Goal: Find specific page/section: Find specific page/section

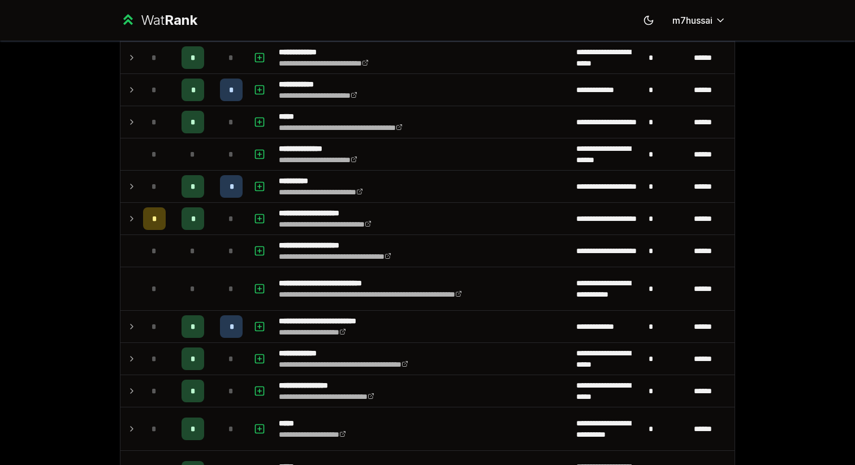
scroll to position [354, 0]
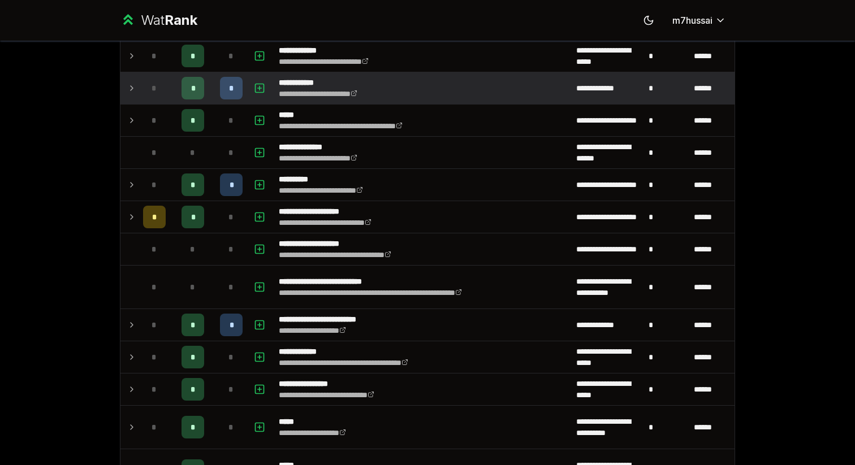
click at [131, 79] on td at bounding box center [129, 88] width 18 height 32
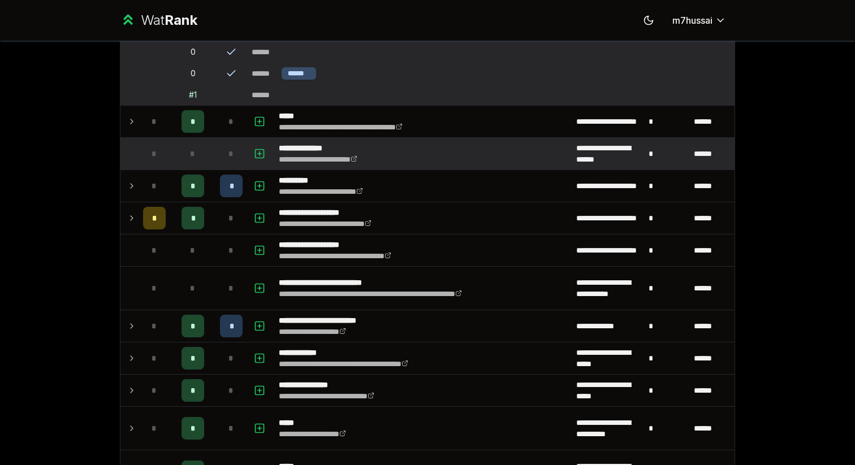
scroll to position [419, 0]
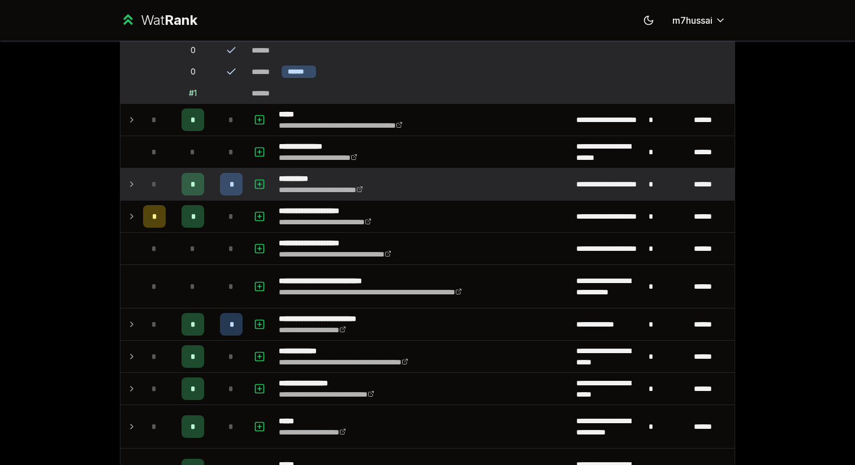
click at [146, 184] on div "*" at bounding box center [154, 184] width 23 height 23
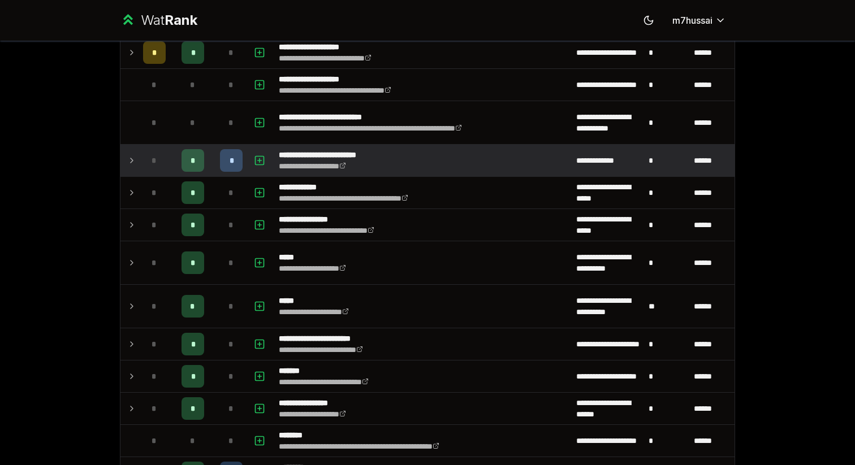
click at [139, 149] on td "*" at bounding box center [155, 161] width 32 height 32
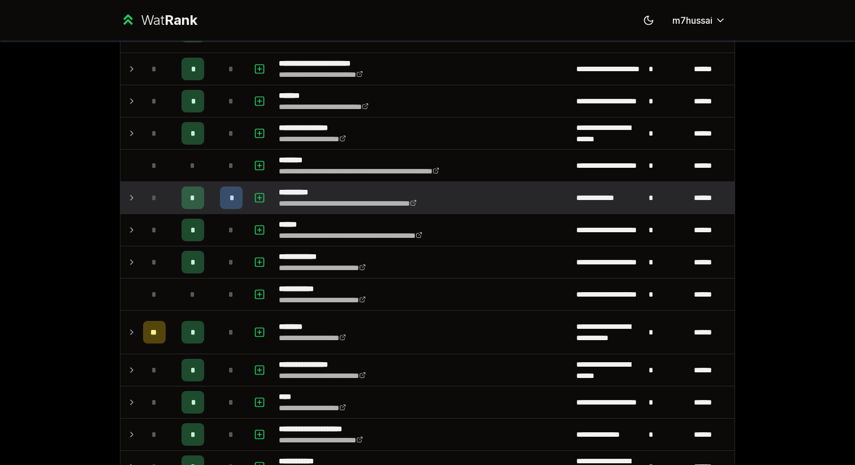
click at [126, 207] on td at bounding box center [129, 198] width 18 height 32
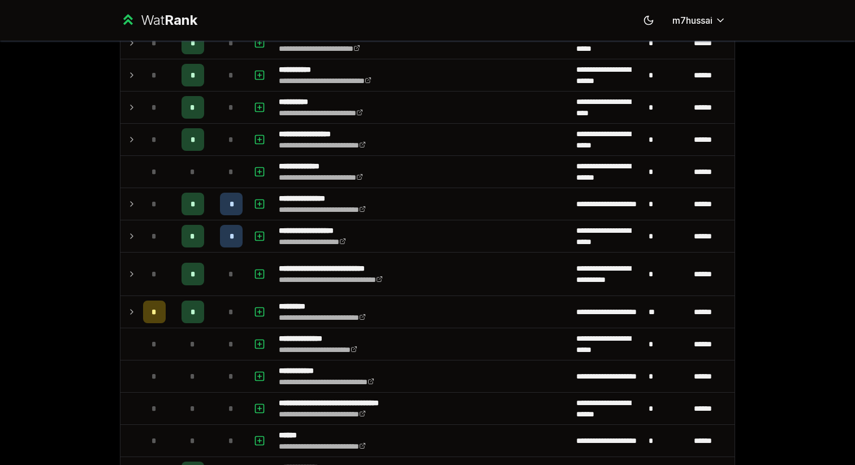
scroll to position [1553, 0]
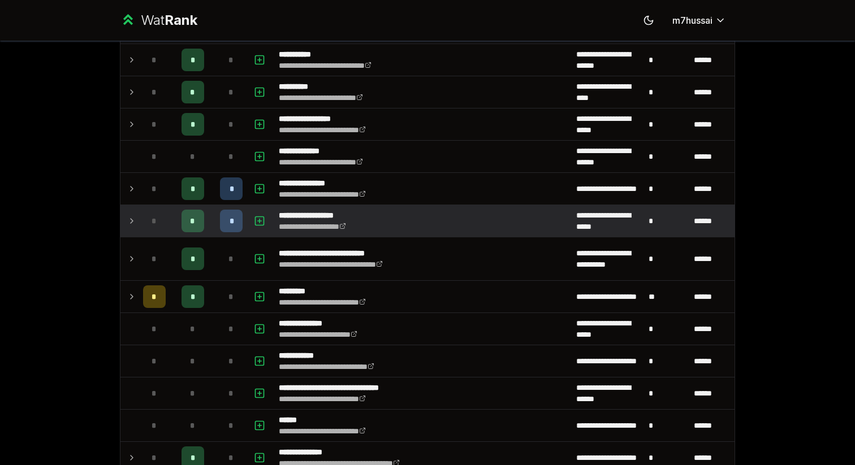
click at [124, 226] on td at bounding box center [129, 221] width 18 height 32
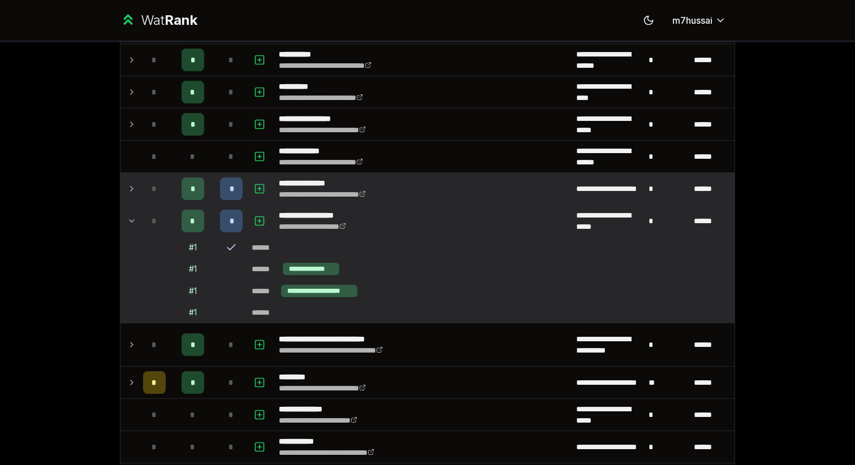
click at [133, 185] on icon at bounding box center [131, 189] width 9 height 14
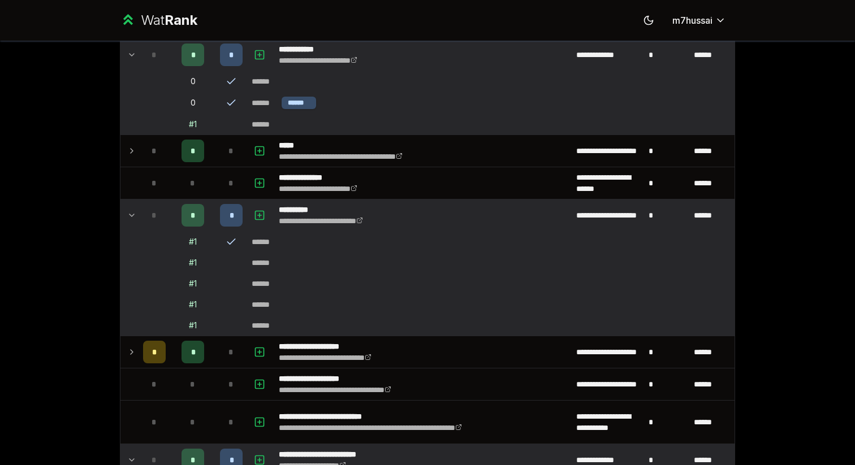
scroll to position [388, 0]
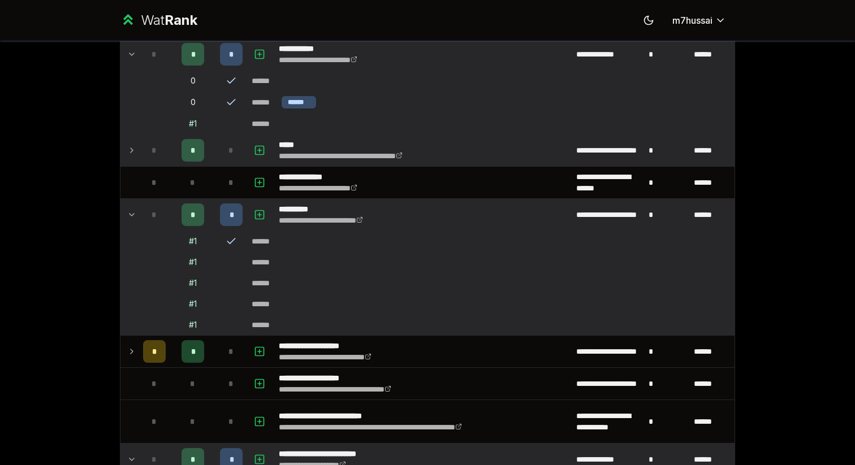
click at [137, 163] on td at bounding box center [129, 151] width 18 height 32
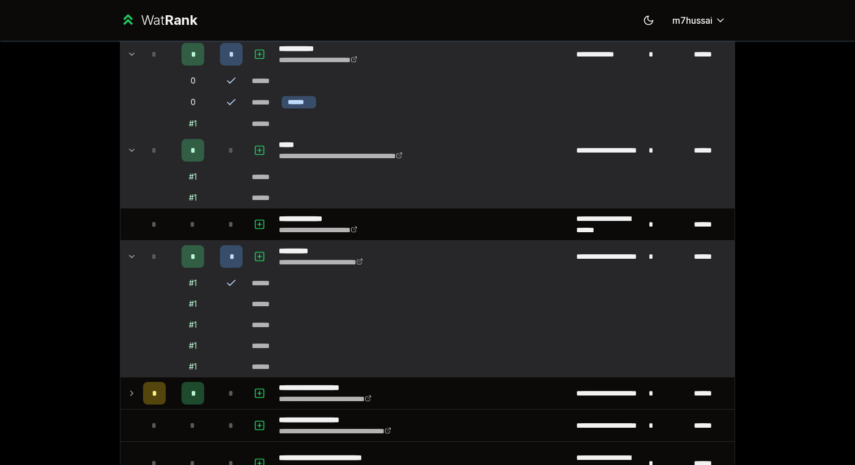
click at [137, 162] on td at bounding box center [129, 151] width 18 height 32
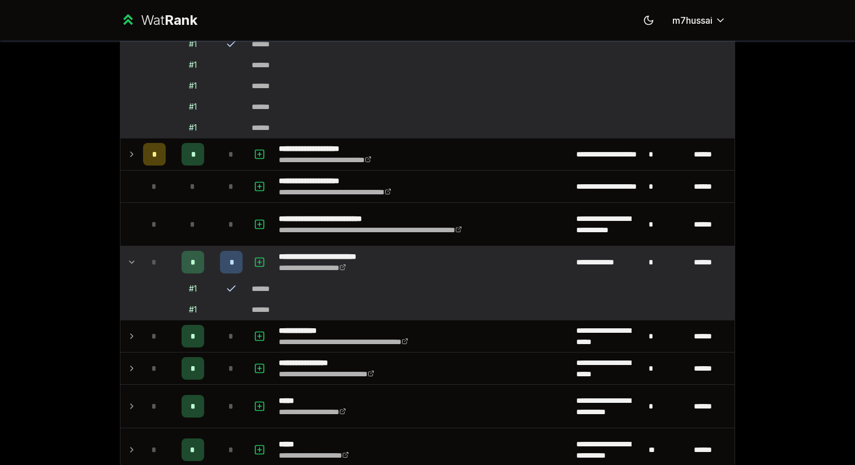
scroll to position [587, 0]
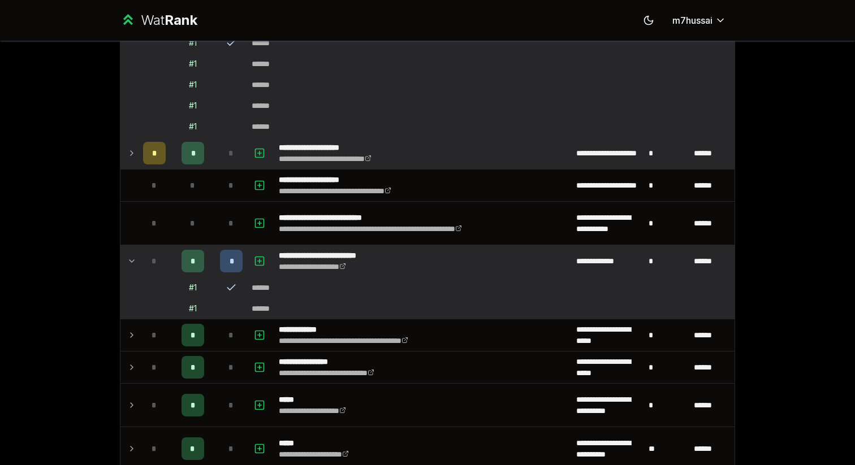
click at [132, 153] on icon at bounding box center [132, 153] width 2 height 5
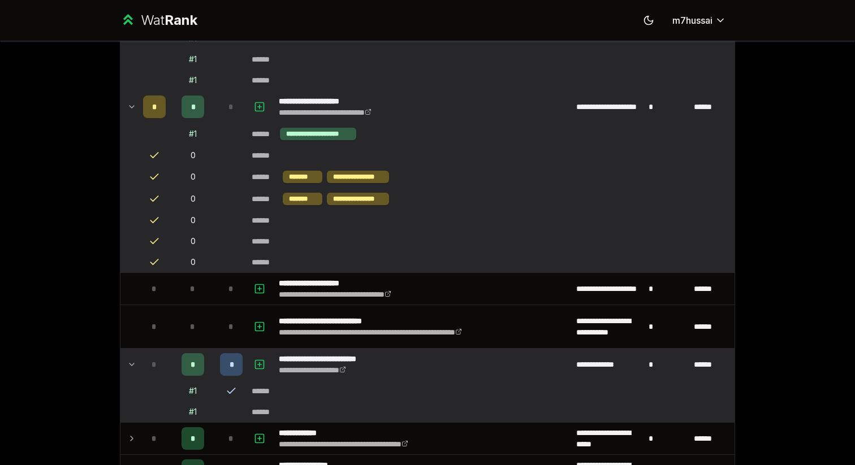
scroll to position [643, 0]
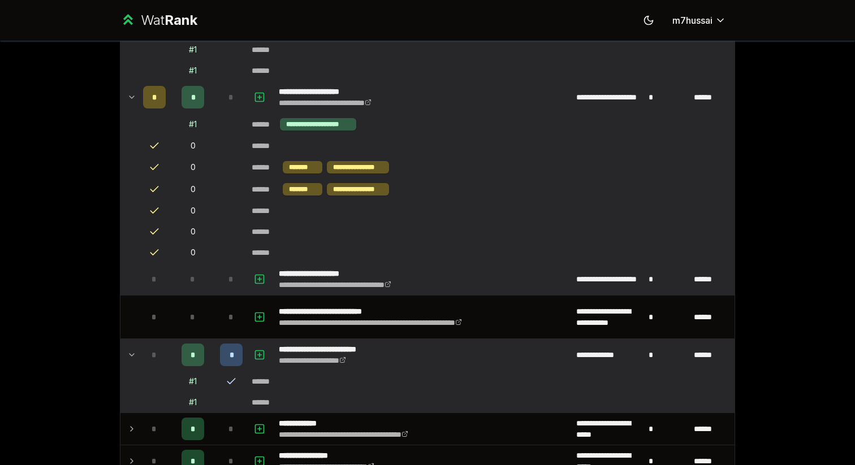
click at [146, 289] on div "*" at bounding box center [154, 279] width 23 height 23
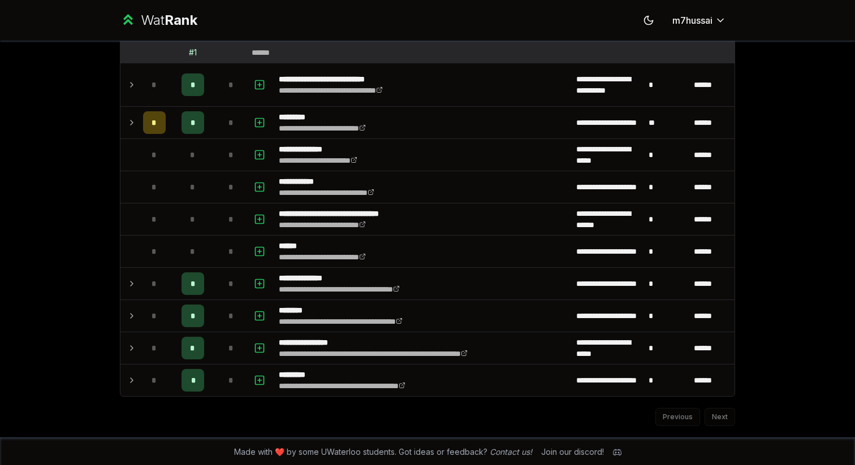
scroll to position [2009, 0]
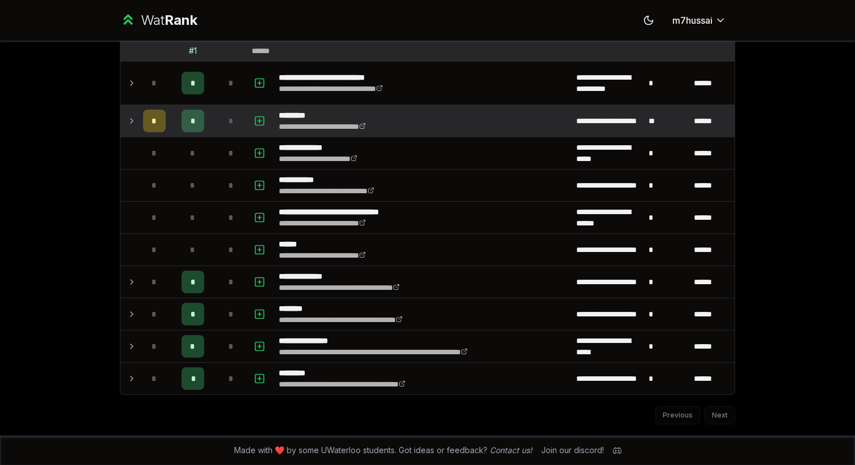
click at [128, 126] on icon at bounding box center [131, 121] width 9 height 14
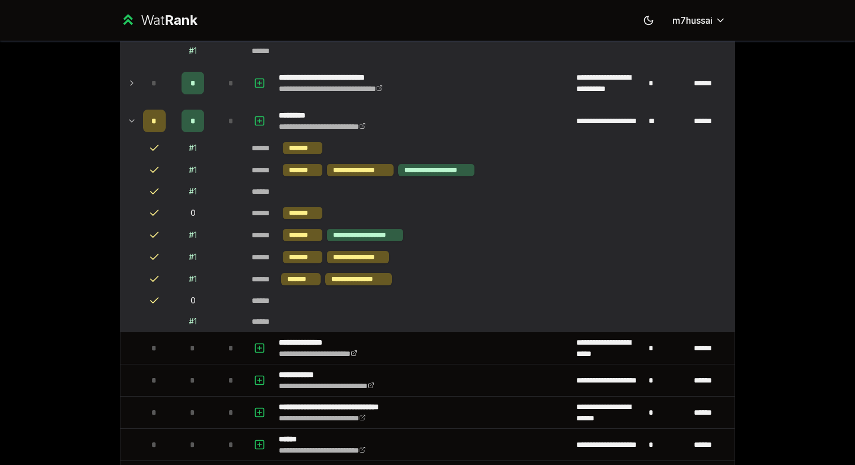
click at [132, 90] on td at bounding box center [129, 83] width 18 height 43
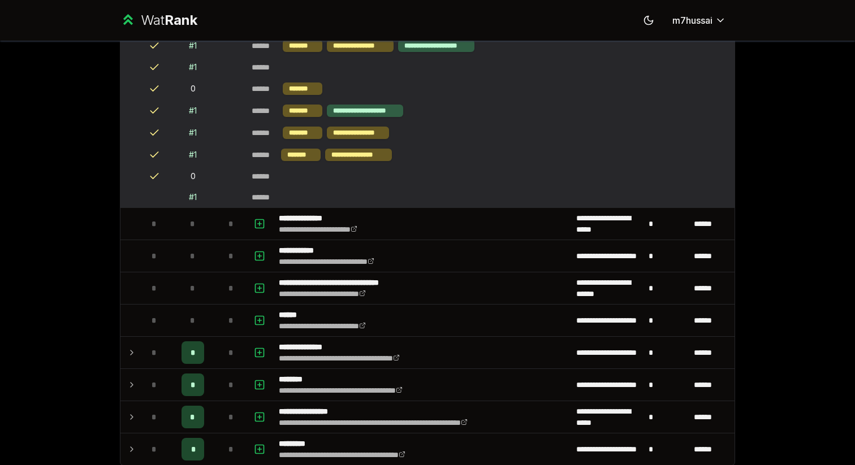
scroll to position [2247, 0]
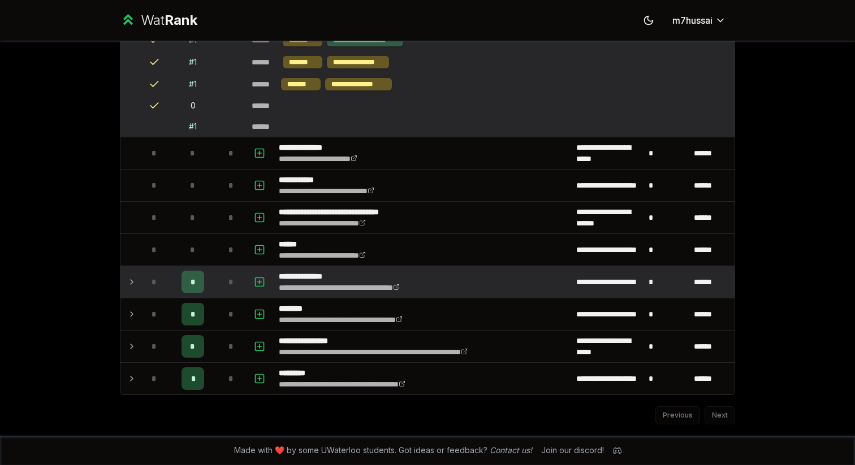
click at [137, 293] on td at bounding box center [129, 282] width 18 height 32
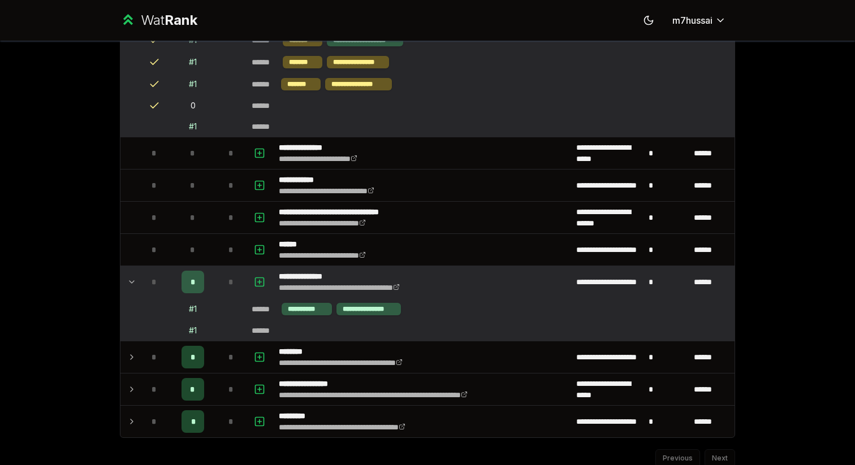
scroll to position [2290, 0]
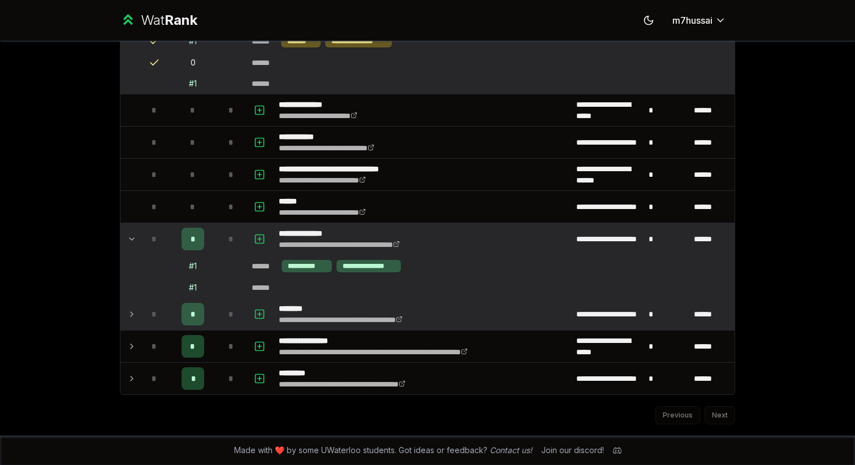
click at [135, 320] on icon at bounding box center [131, 315] width 9 height 14
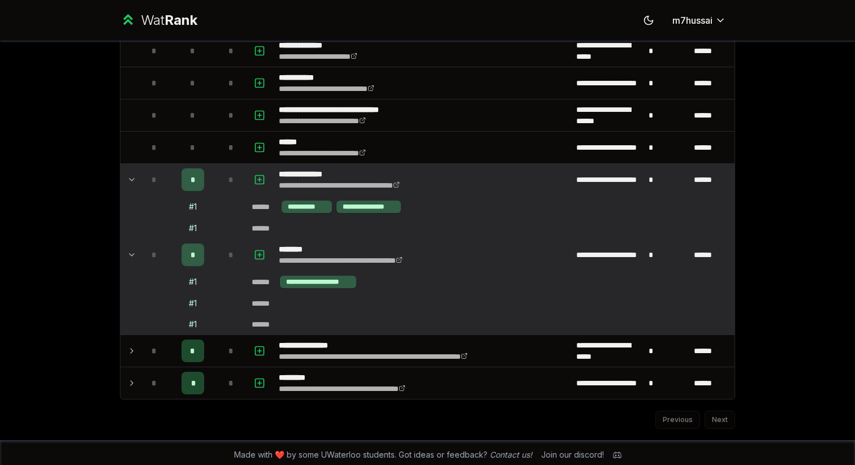
scroll to position [2353, 0]
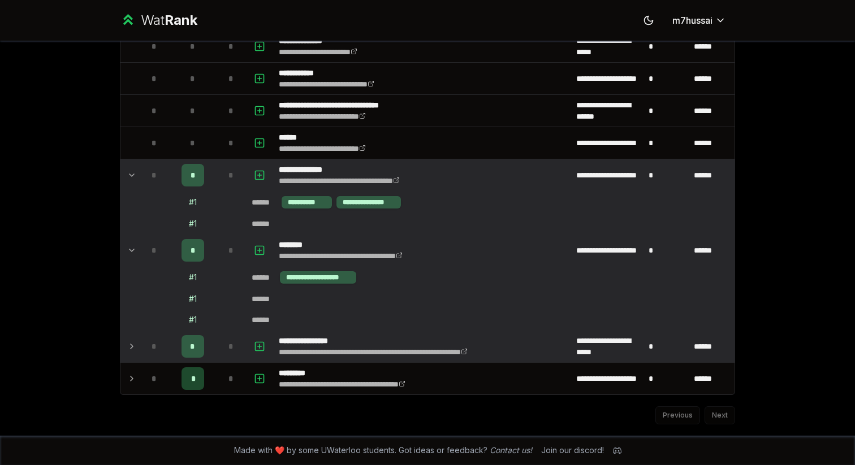
click at [132, 347] on icon at bounding box center [131, 347] width 9 height 14
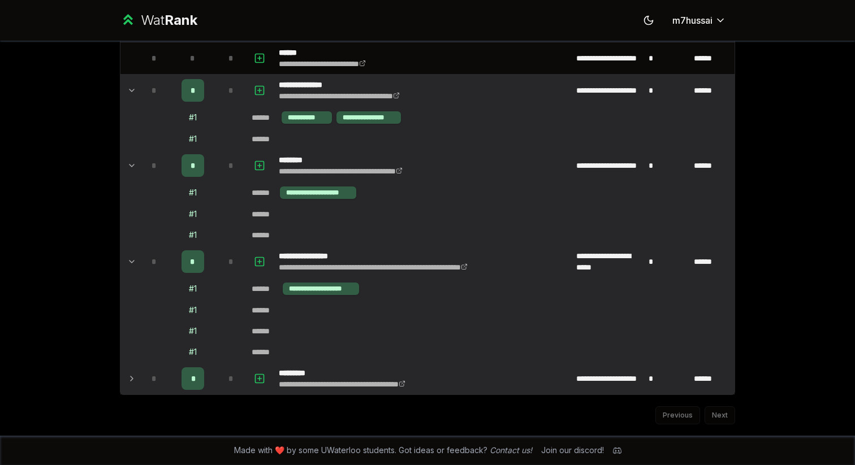
click at [135, 378] on icon at bounding box center [131, 379] width 9 height 14
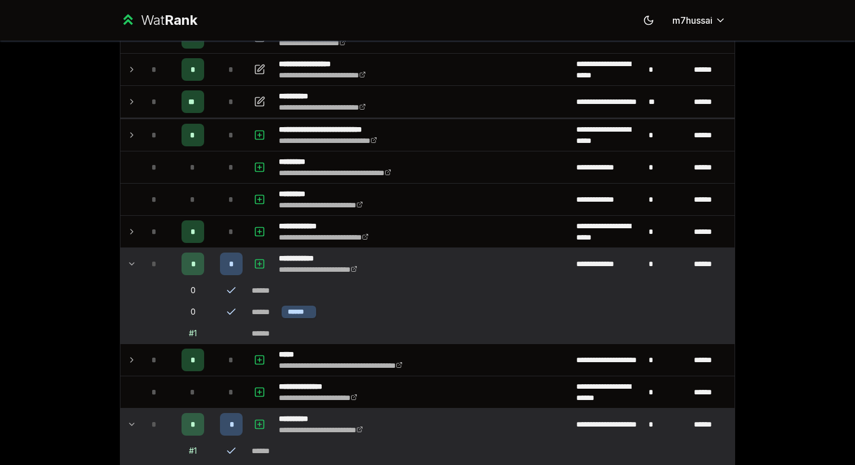
scroll to position [0, 0]
